Goal: Navigation & Orientation: Understand site structure

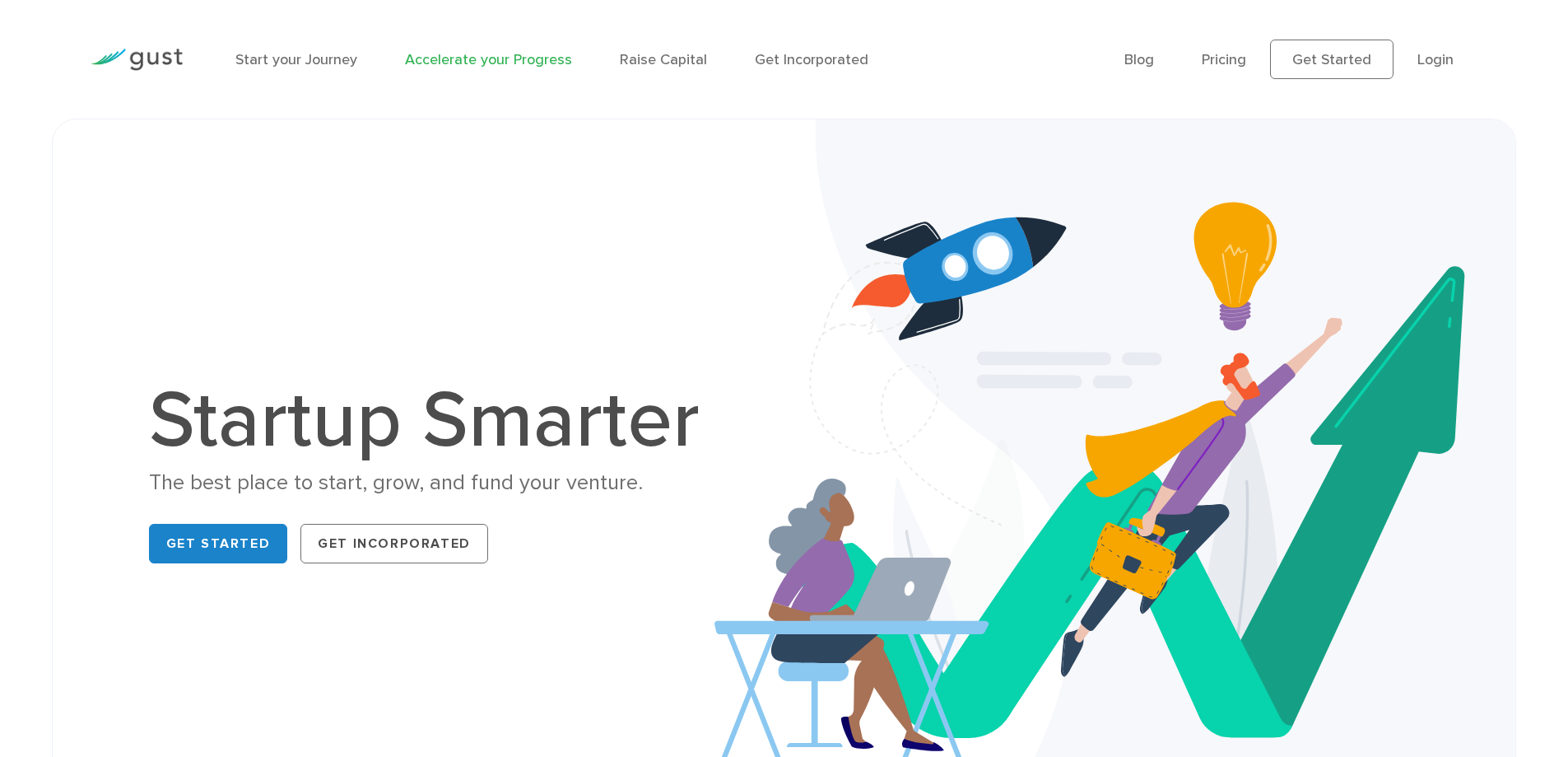
click at [461, 63] on link "Accelerate your Progress" at bounding box center [488, 59] width 167 height 17
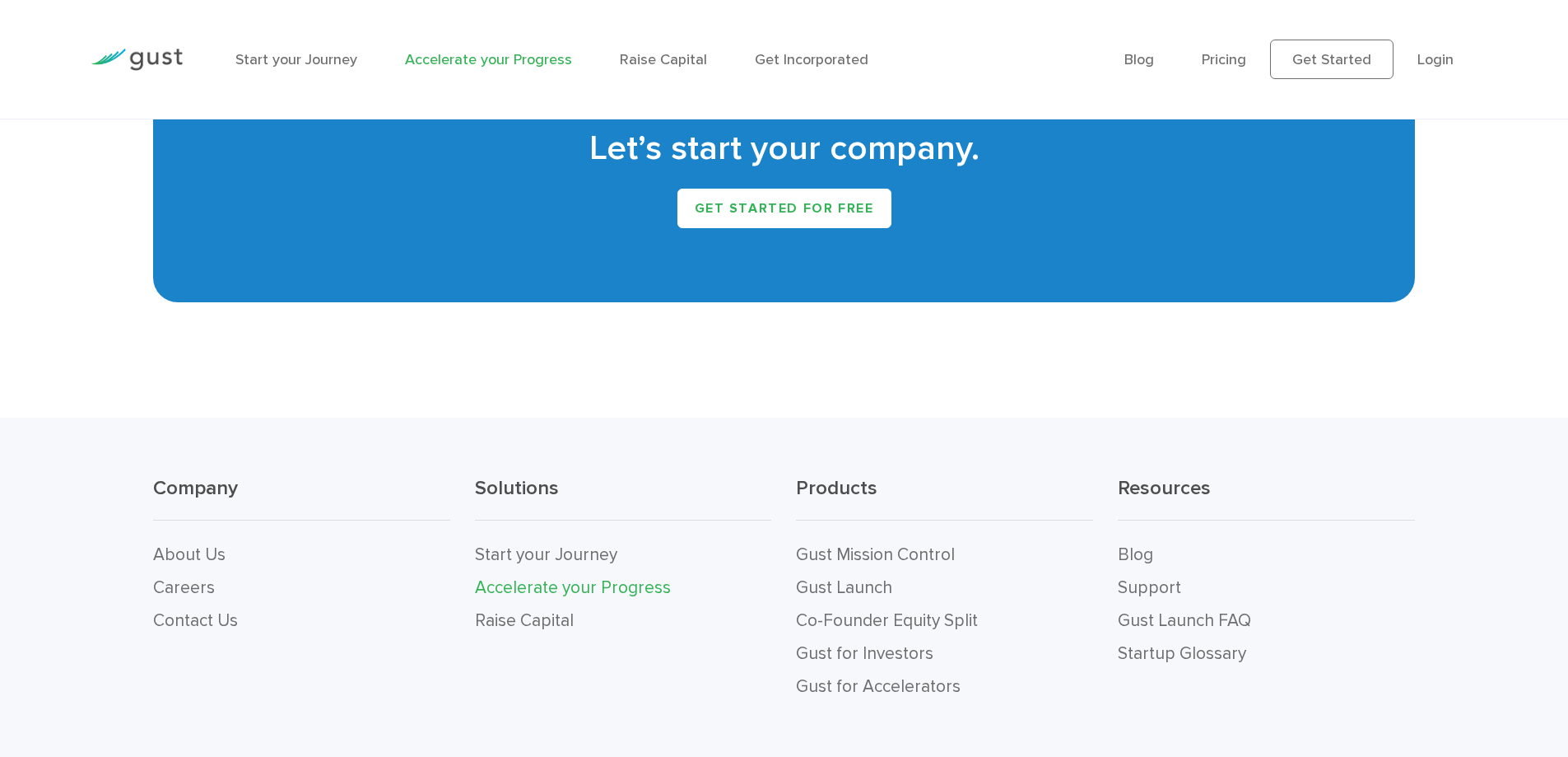
scroll to position [3578, 0]
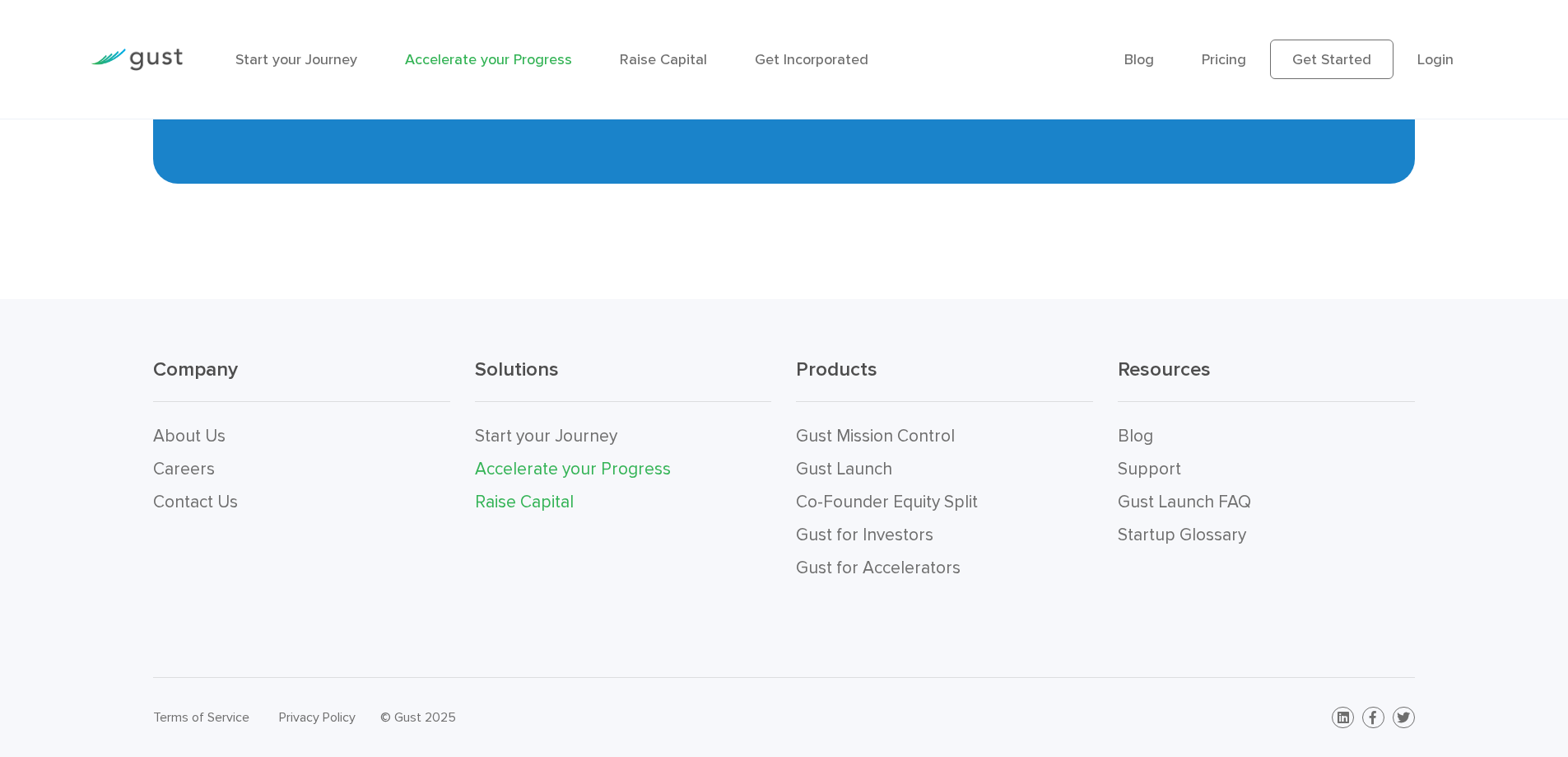
click at [506, 501] on link "Raise Capital" at bounding box center [524, 502] width 99 height 21
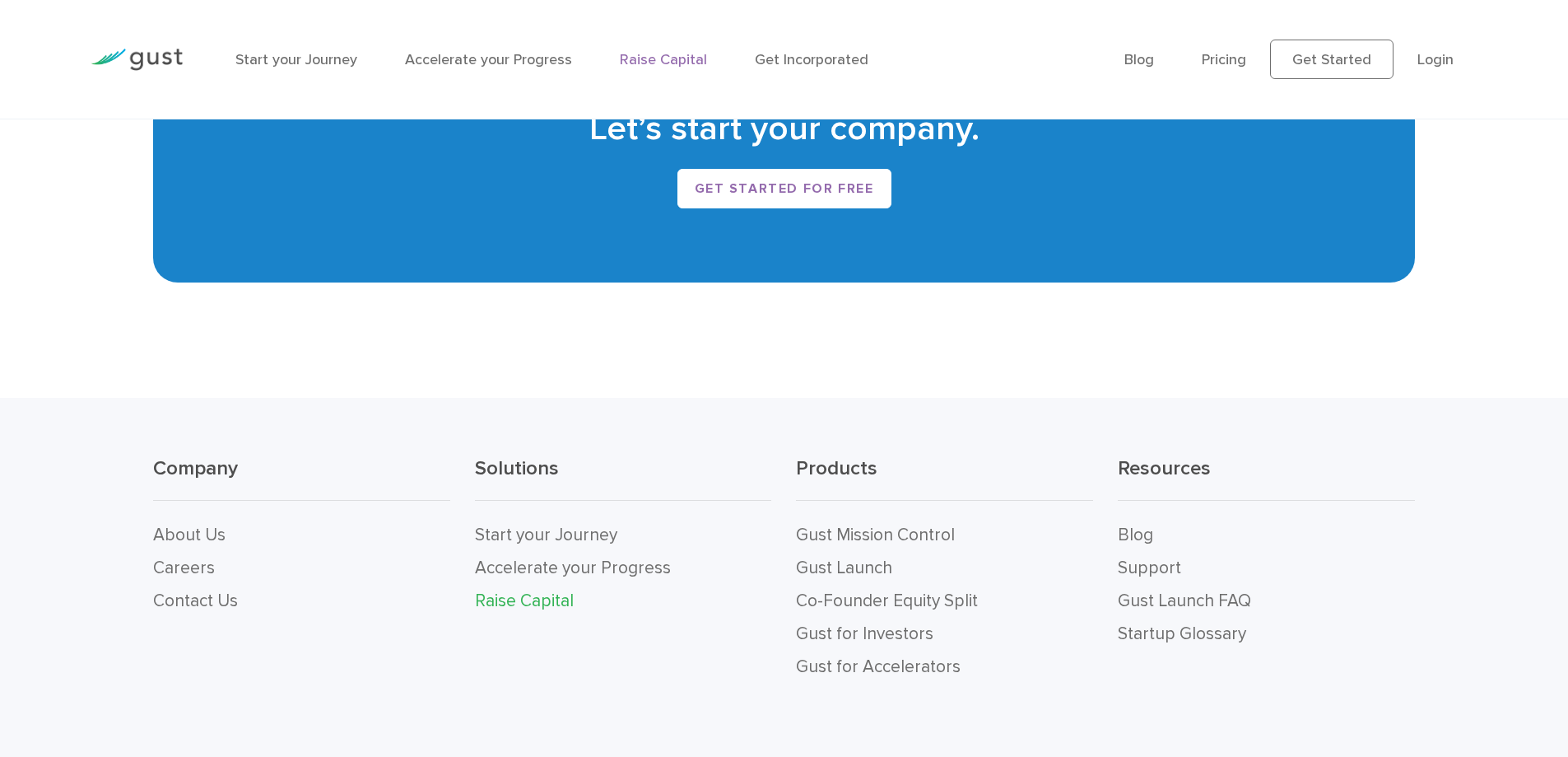
scroll to position [3503, 0]
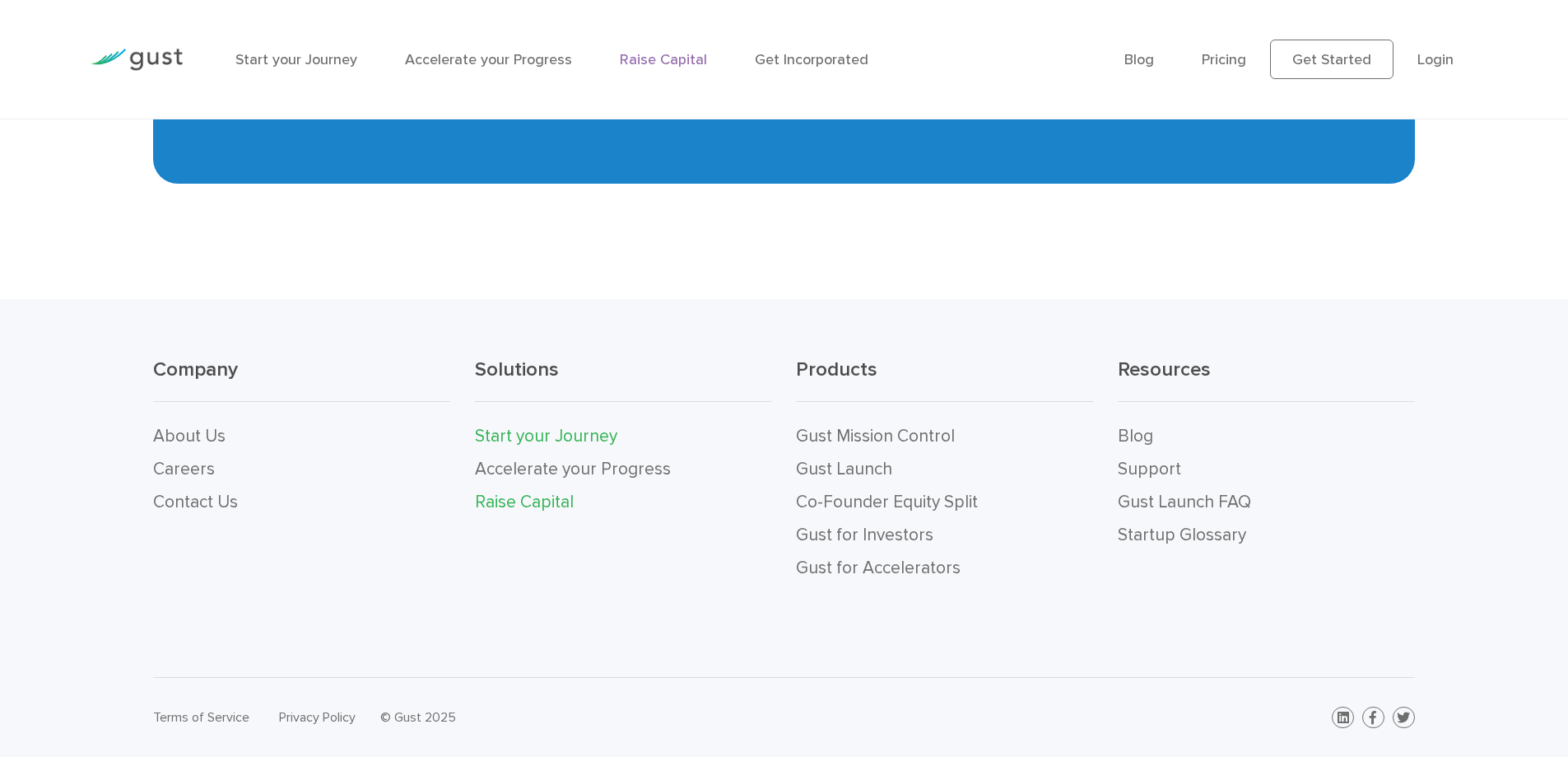
click at [543, 439] on link "Start your Journey" at bounding box center [546, 436] width 142 height 21
